Goal: Information Seeking & Learning: Learn about a topic

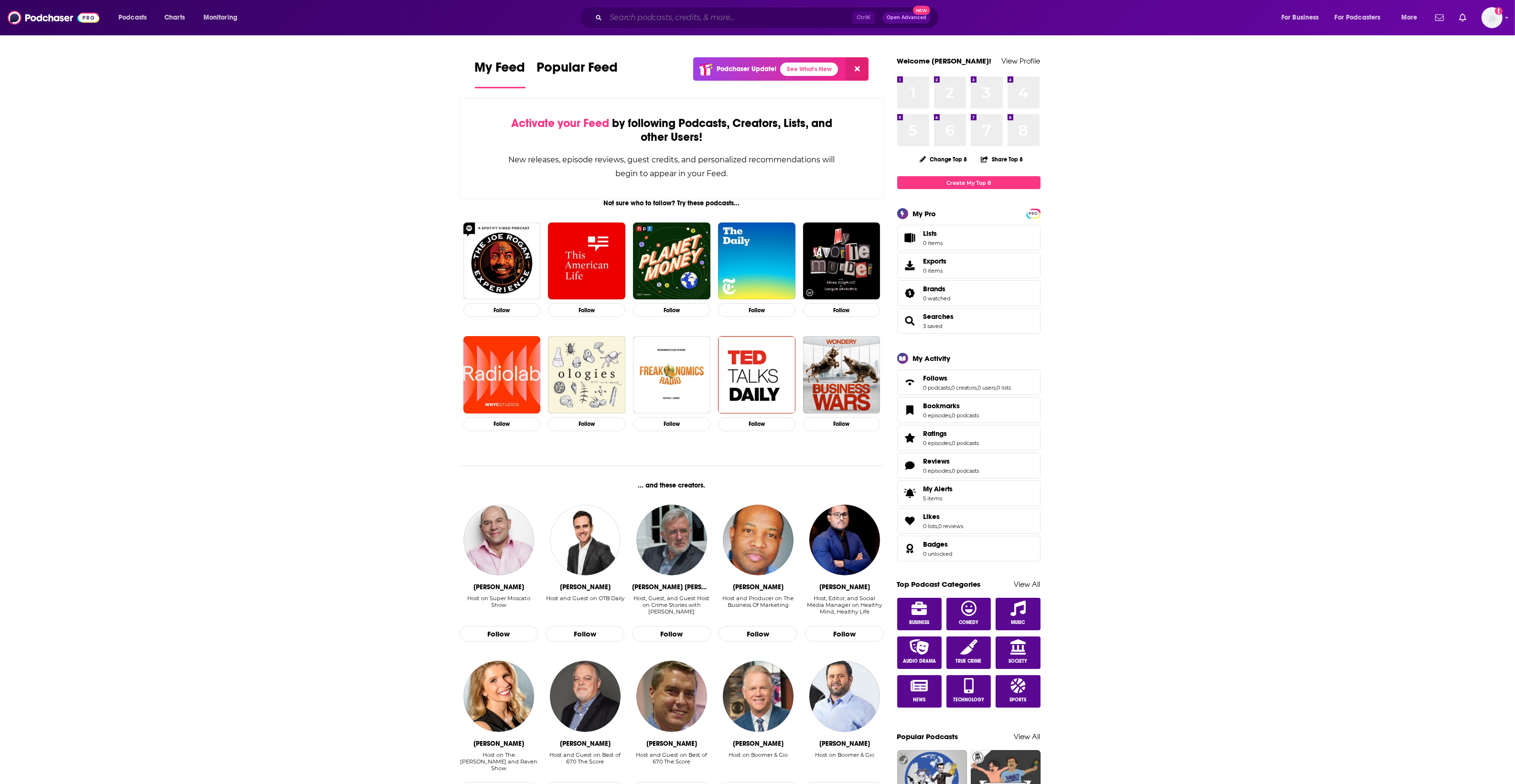
click at [648, 16] on input "Search podcasts, credits, & more..." at bounding box center [729, 18] width 247 height 15
type input "[PERSON_NAME]"
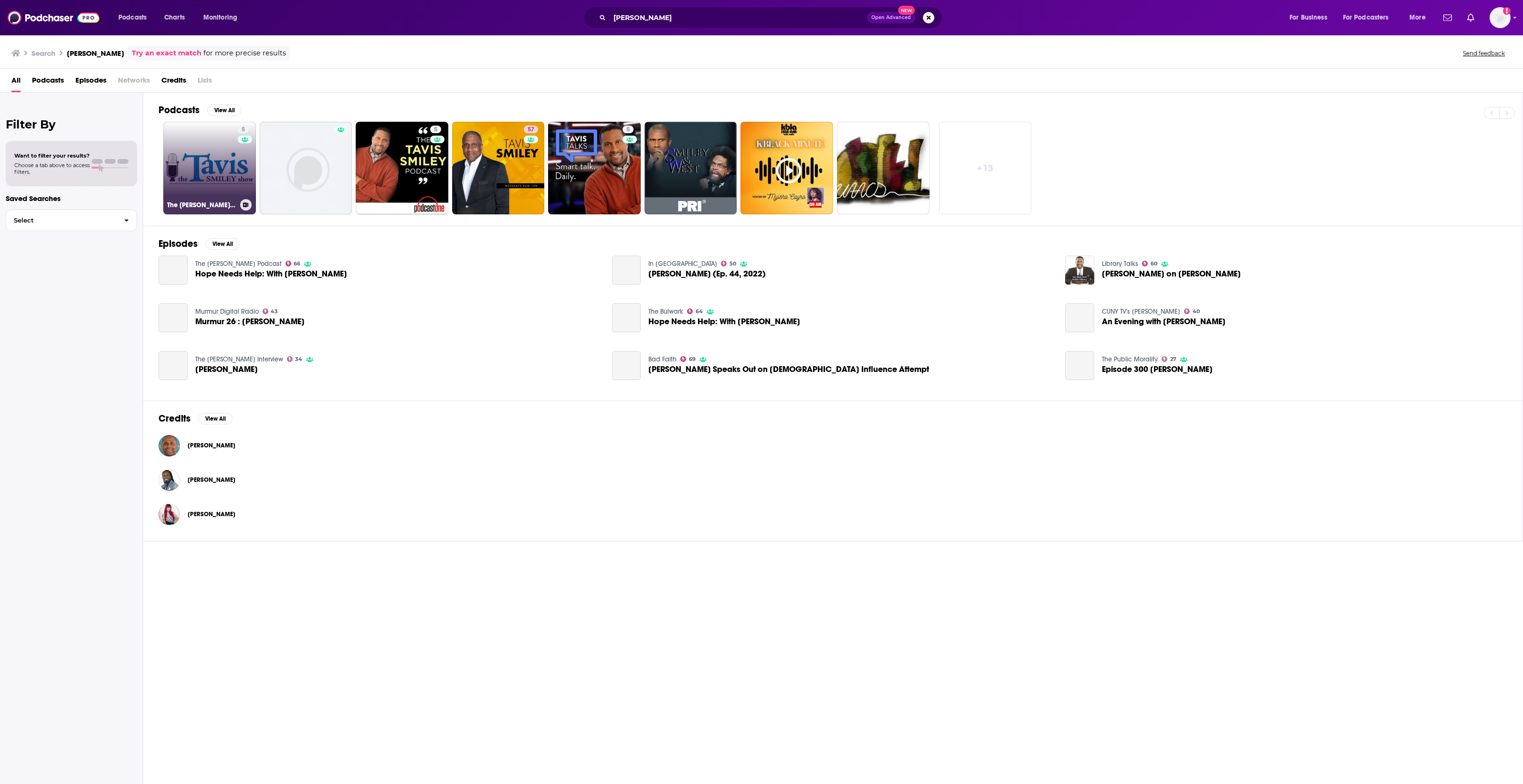
click at [232, 178] on link "5 The [PERSON_NAME] Show" at bounding box center [210, 168] width 93 height 93
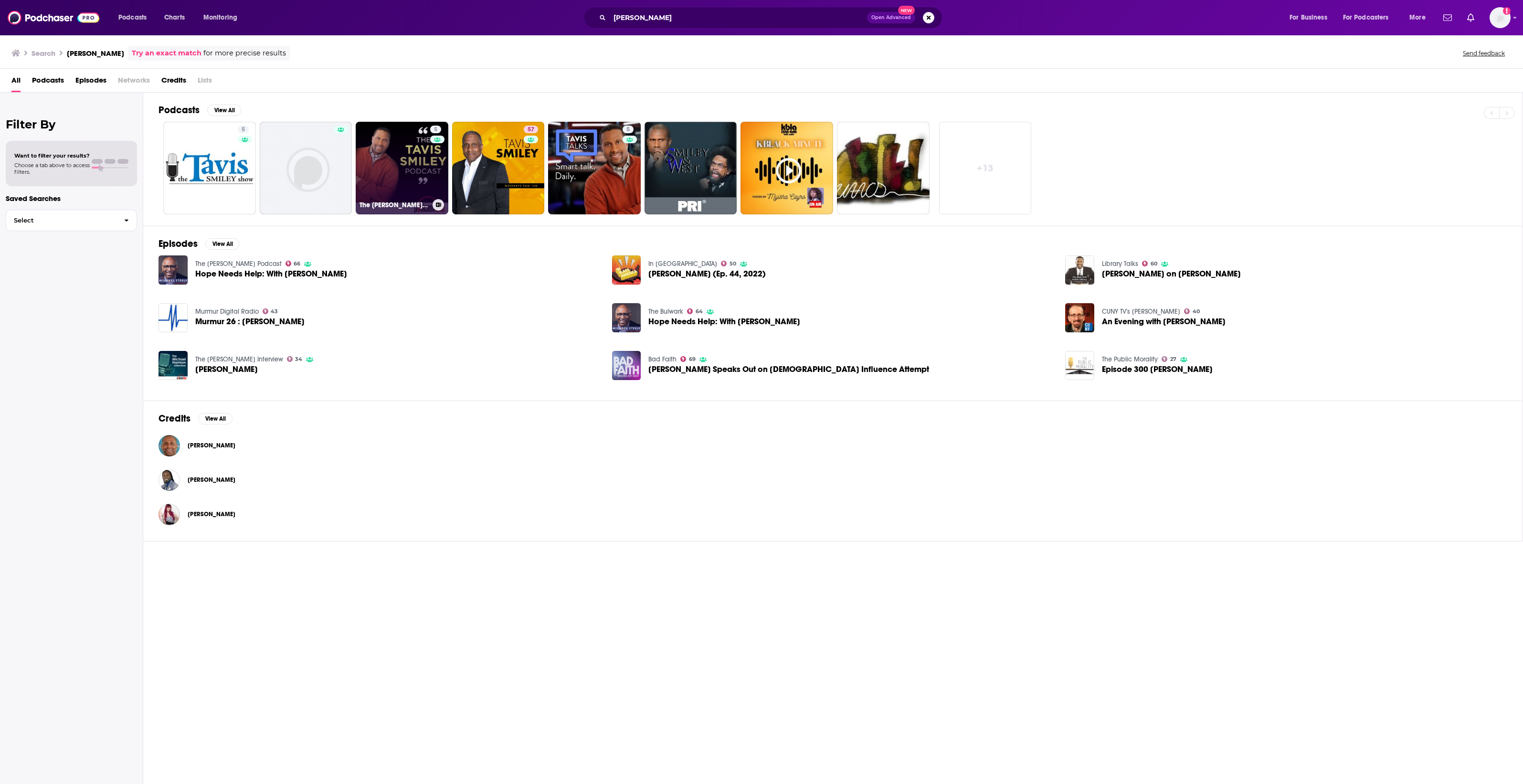
click at [390, 156] on link "5 The [PERSON_NAME] Podcast" at bounding box center [402, 168] width 93 height 93
